Goal: Use online tool/utility: Use online tool/utility

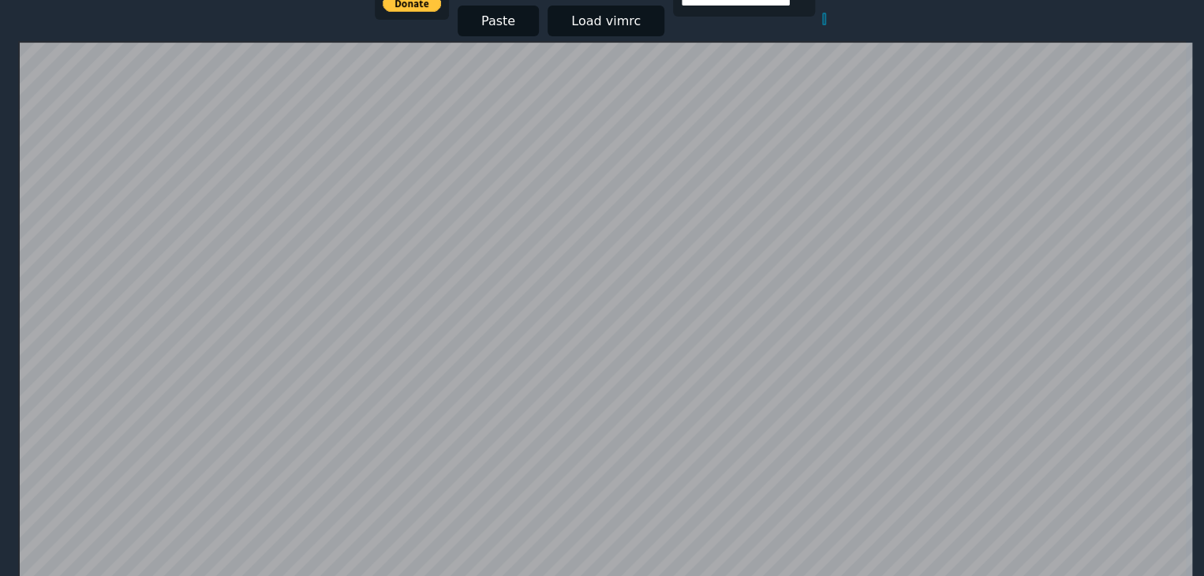
scroll to position [306, 0]
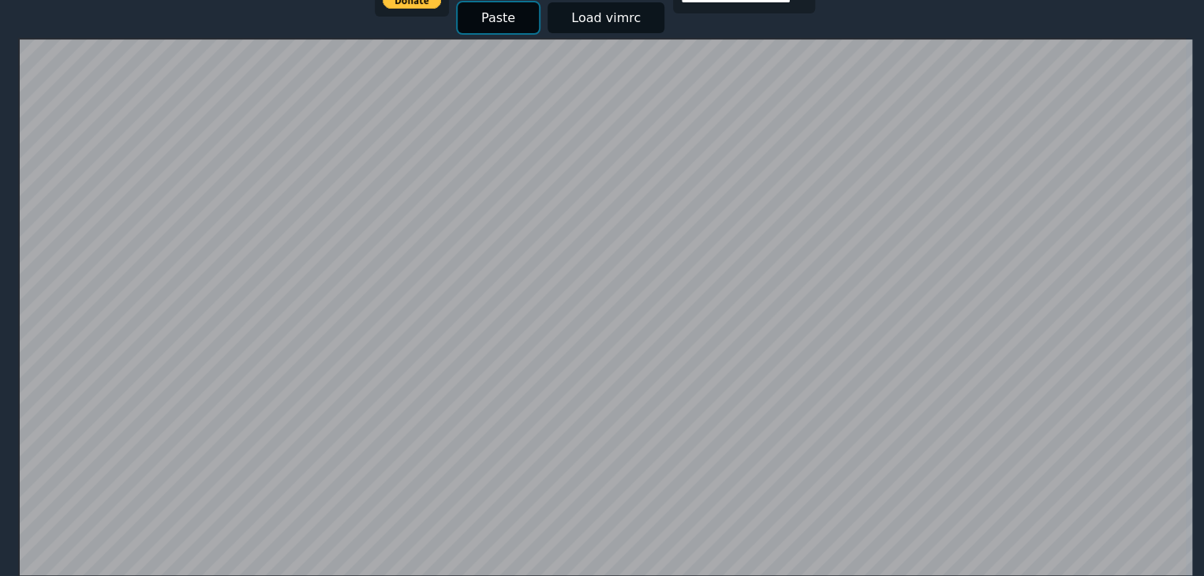
click at [478, 14] on button "Paste" at bounding box center [498, 17] width 81 height 31
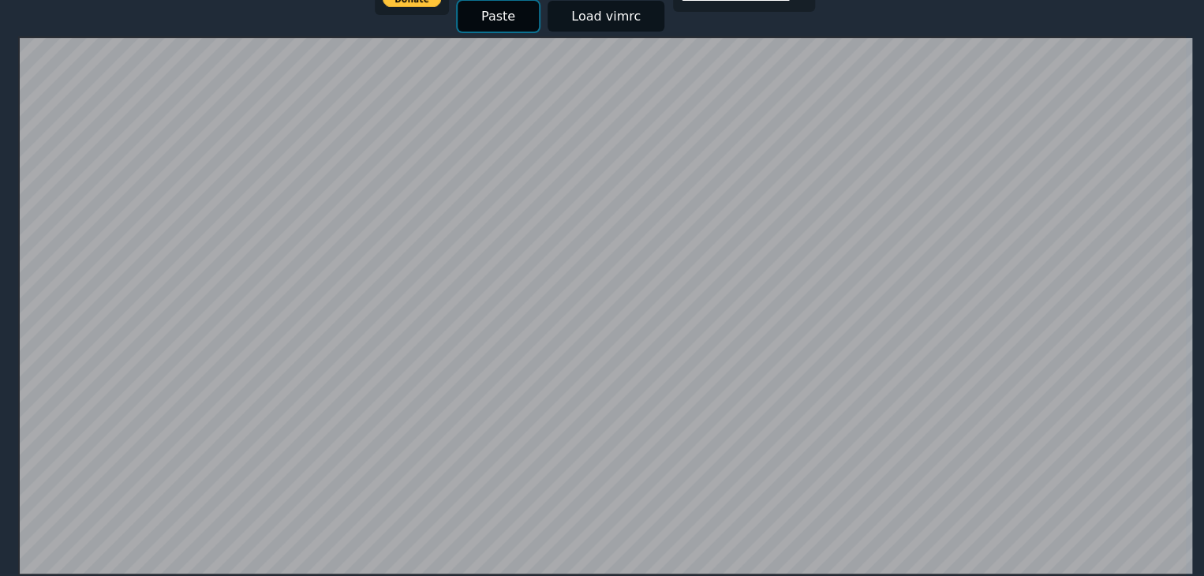
click at [492, 13] on button "Paste" at bounding box center [498, 16] width 81 height 31
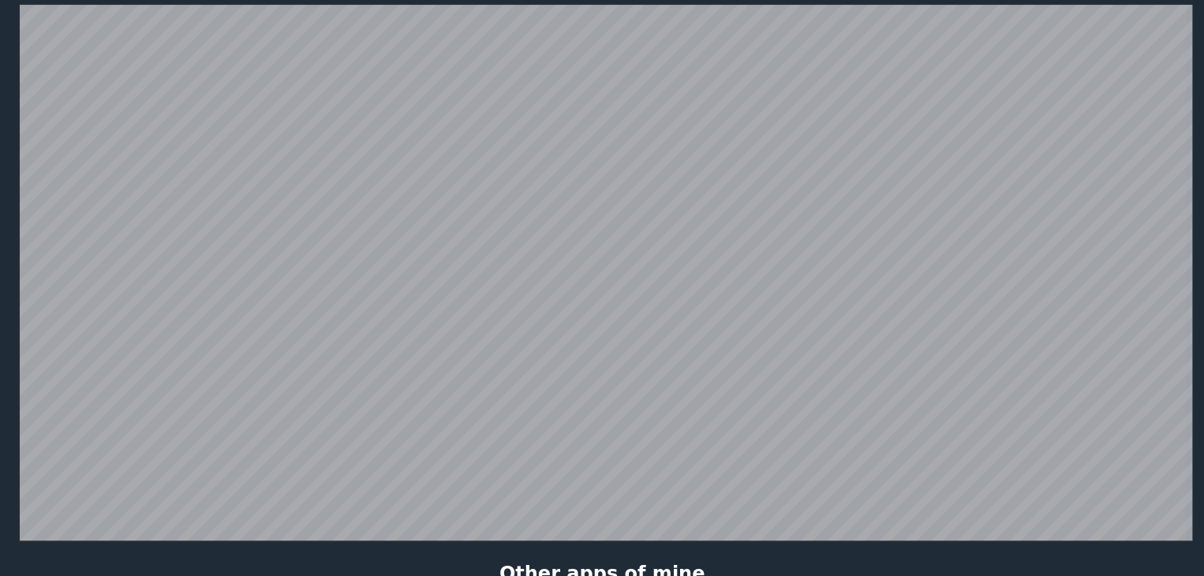
scroll to position [214, 0]
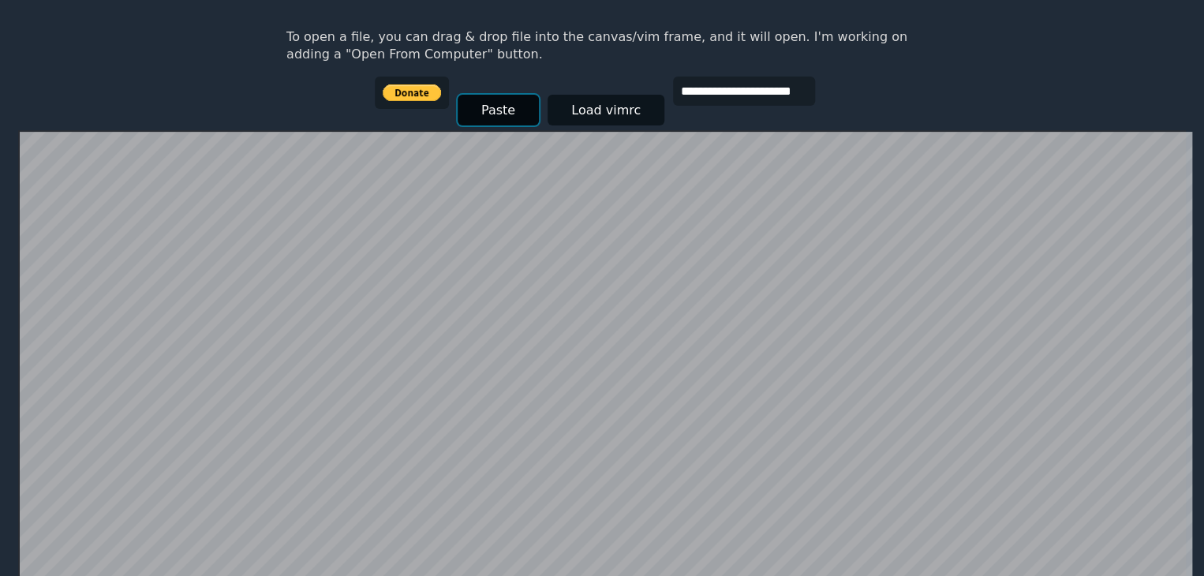
drag, startPoint x: 457, startPoint y: 21, endPoint x: 483, endPoint y: 105, distance: 88.3
click at [483, 105] on button "Paste" at bounding box center [498, 110] width 81 height 31
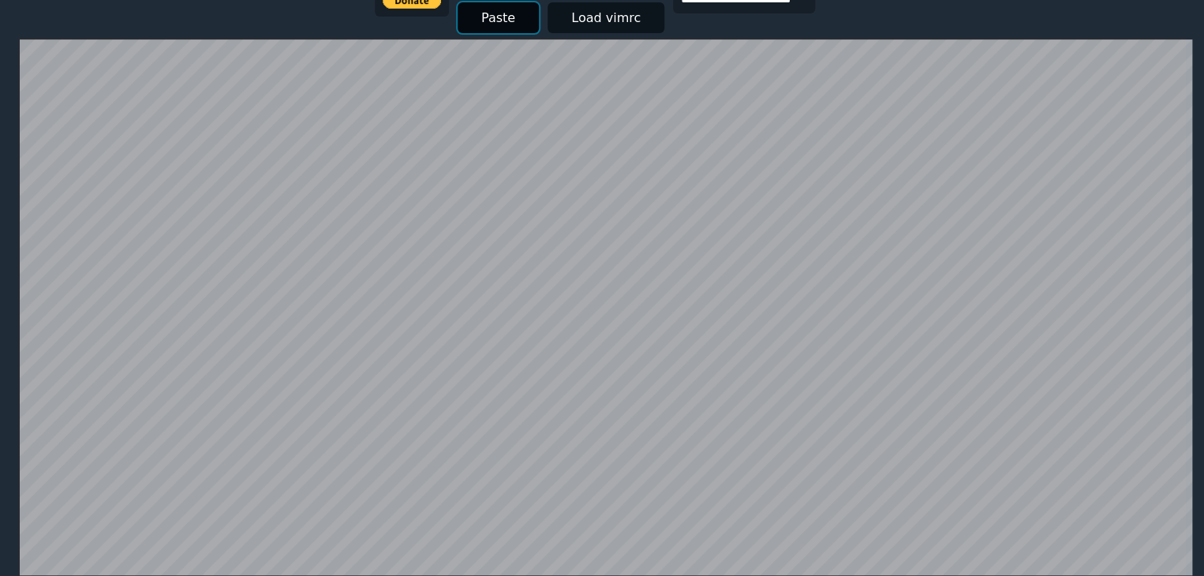
click at [492, 17] on button "Paste" at bounding box center [498, 17] width 81 height 31
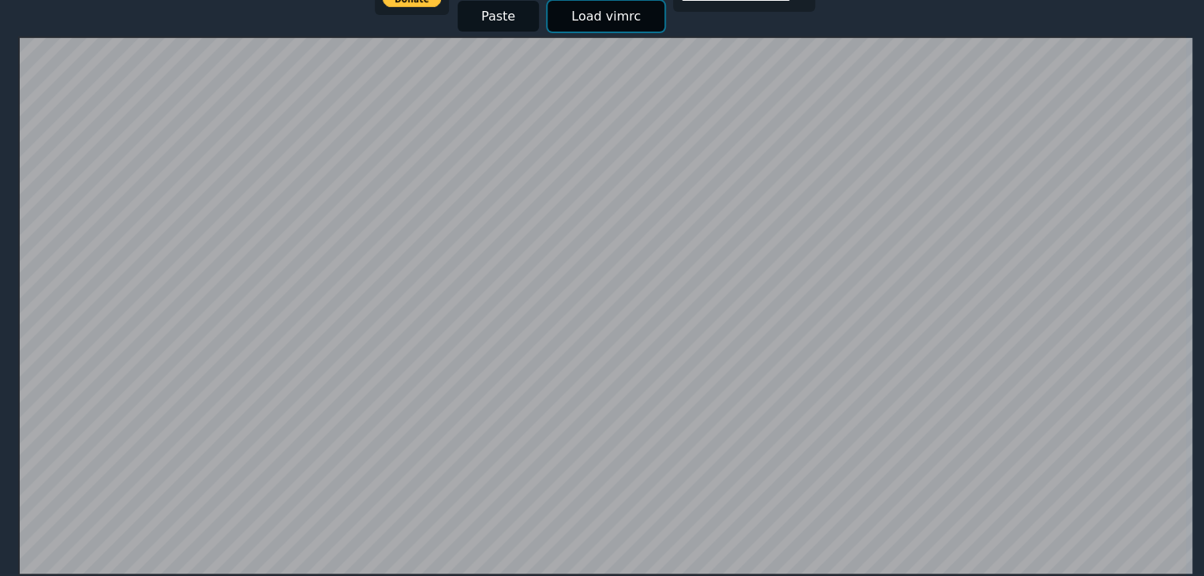
click at [581, 19] on button "Load vimrc" at bounding box center [606, 16] width 117 height 31
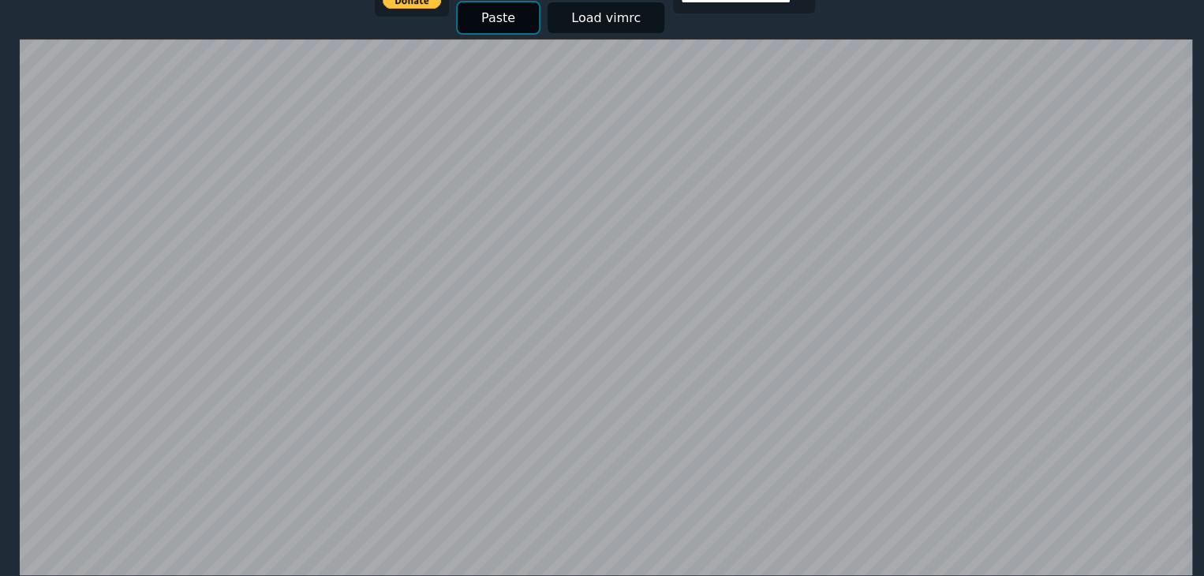
click at [492, 20] on button "Paste" at bounding box center [498, 17] width 81 height 31
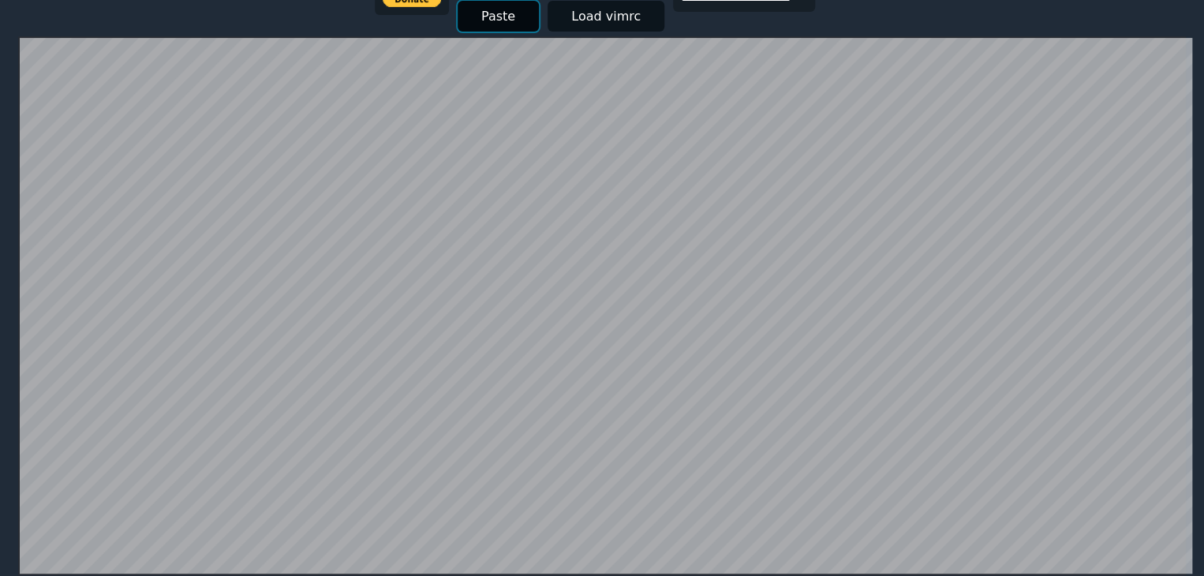
click at [492, 20] on button "Paste" at bounding box center [498, 16] width 81 height 31
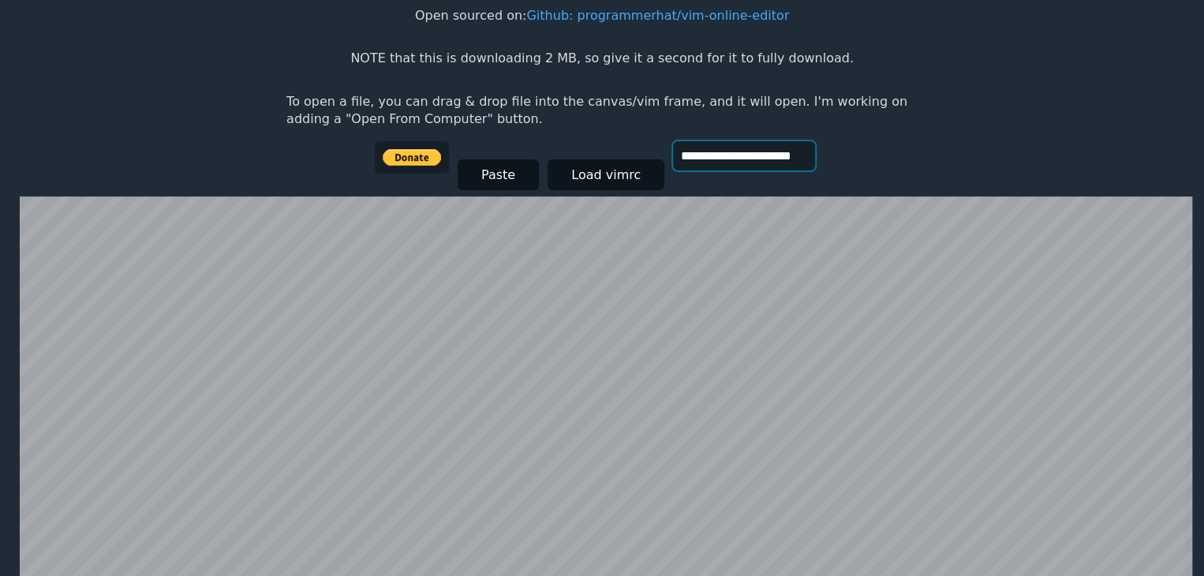
click at [699, 165] on input "**********" at bounding box center [744, 155] width 142 height 29
click at [509, 167] on button "Paste" at bounding box center [498, 174] width 81 height 31
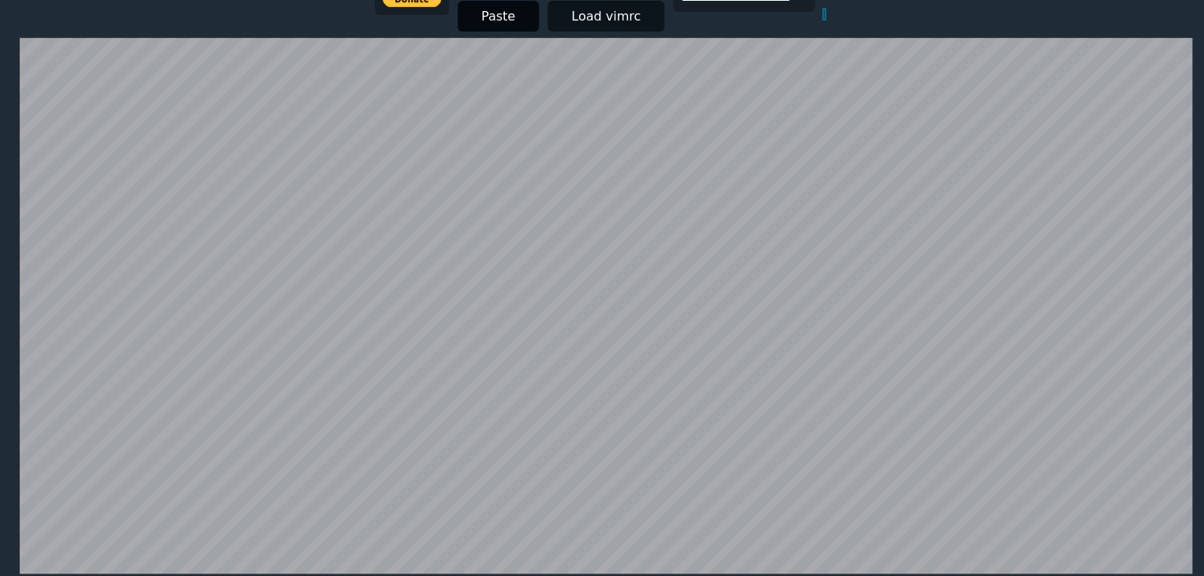
scroll to position [306, 0]
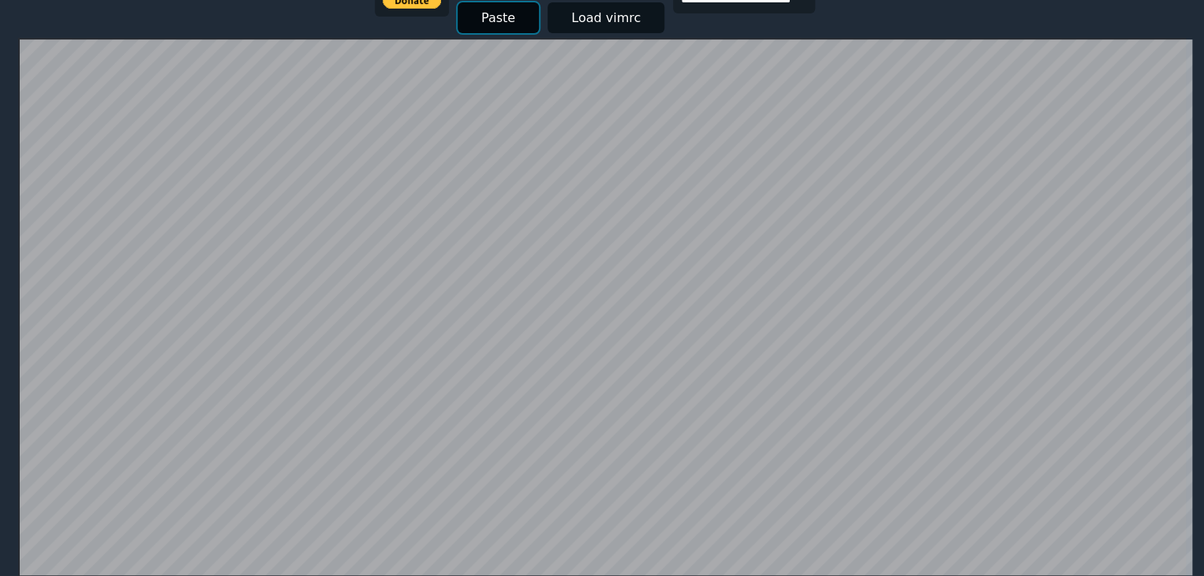
click at [510, 24] on button "Paste" at bounding box center [498, 17] width 81 height 31
